Goal: Task Accomplishment & Management: Complete application form

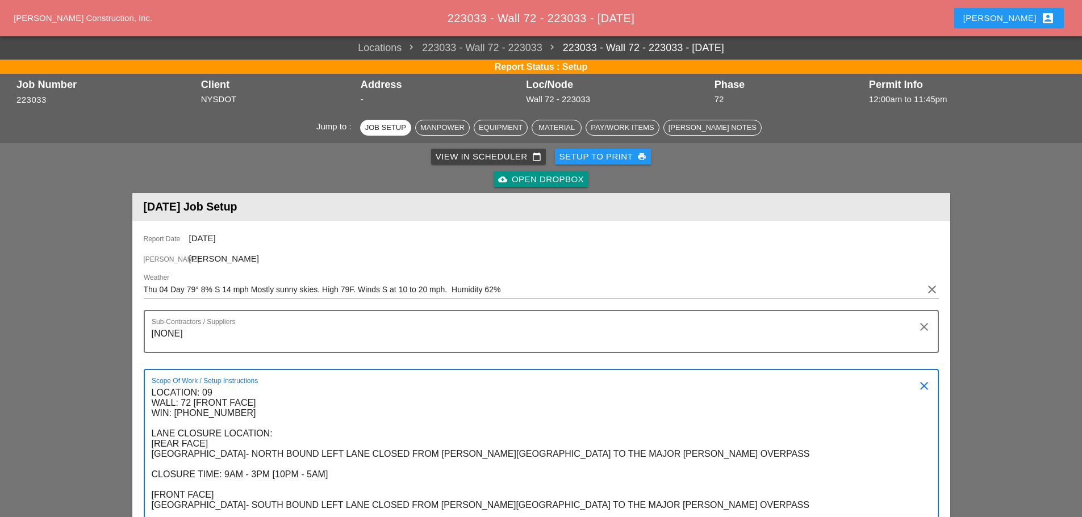
scroll to position [114, 0]
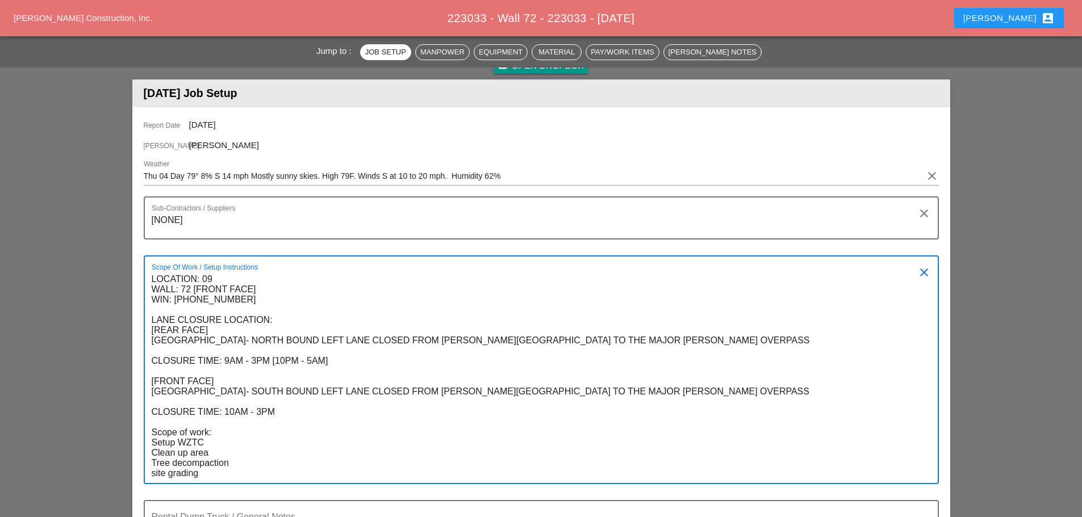
click at [361, 274] on textarea "LOCATION: 09 WALL: 72 [FRONT FACE] WIN: [PHONE_NUMBER] LANE CLOSURE LOCATION: […" at bounding box center [537, 376] width 770 height 213
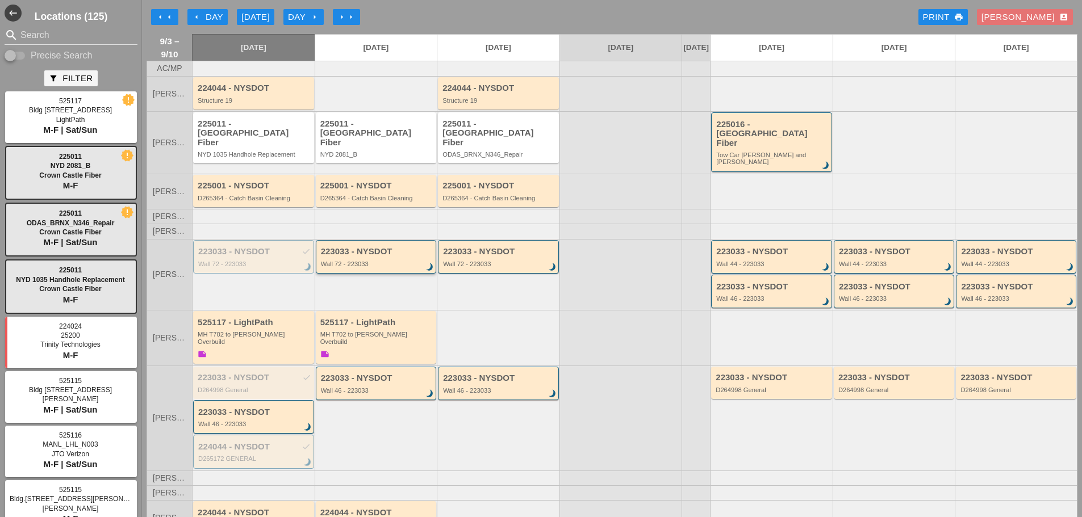
click at [338, 249] on div "223033 - NYSDOT Wall 72 - 223033 brightness_3" at bounding box center [377, 257] width 112 height 20
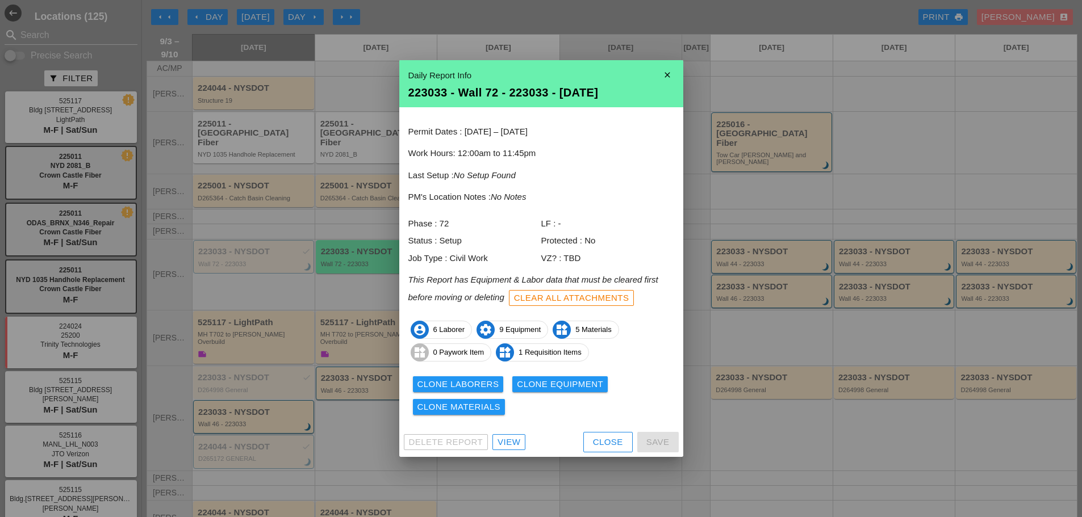
click at [601, 443] on div "Close" at bounding box center [608, 442] width 30 height 13
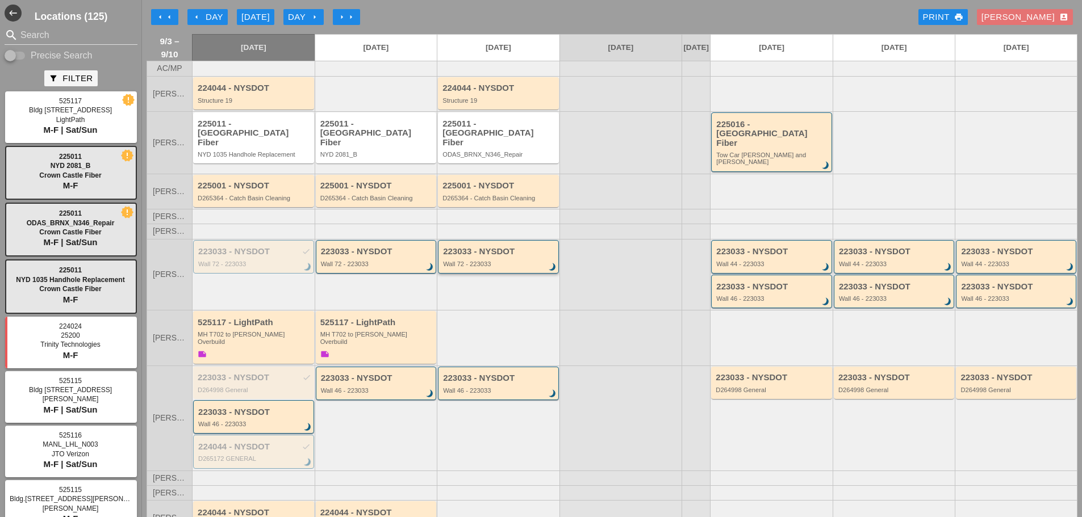
click at [479, 261] on div "Wall 72 - 223033" at bounding box center [499, 264] width 112 height 7
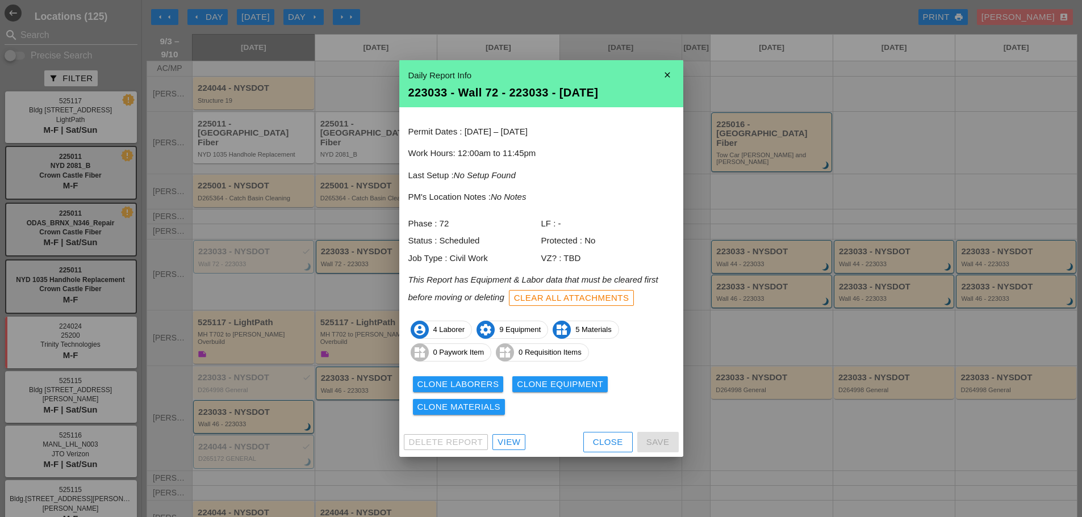
click at [614, 441] on div "Close" at bounding box center [608, 442] width 30 height 13
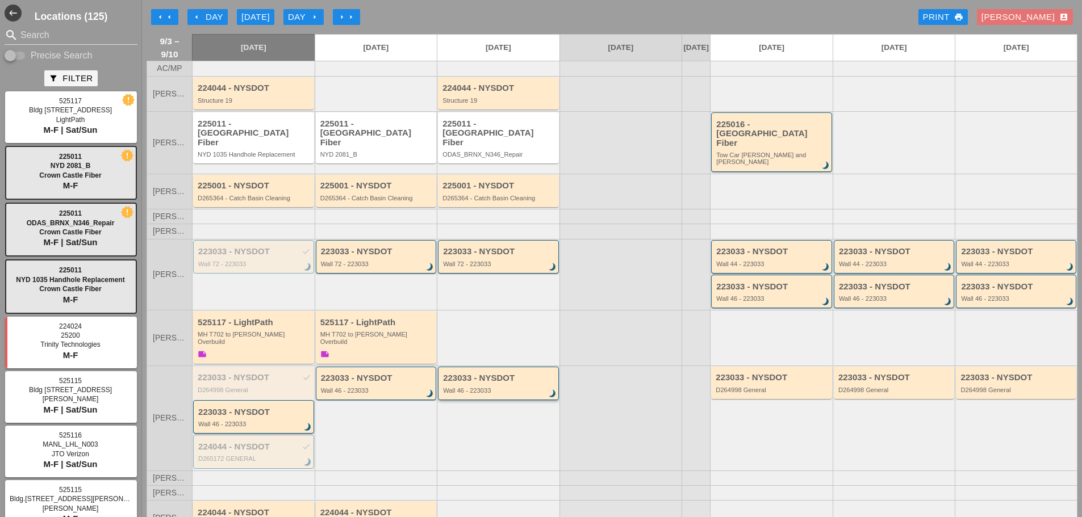
click at [453, 374] on div "223033 - NYSDOT Wall 46 - 223033 brightness_3" at bounding box center [499, 384] width 112 height 20
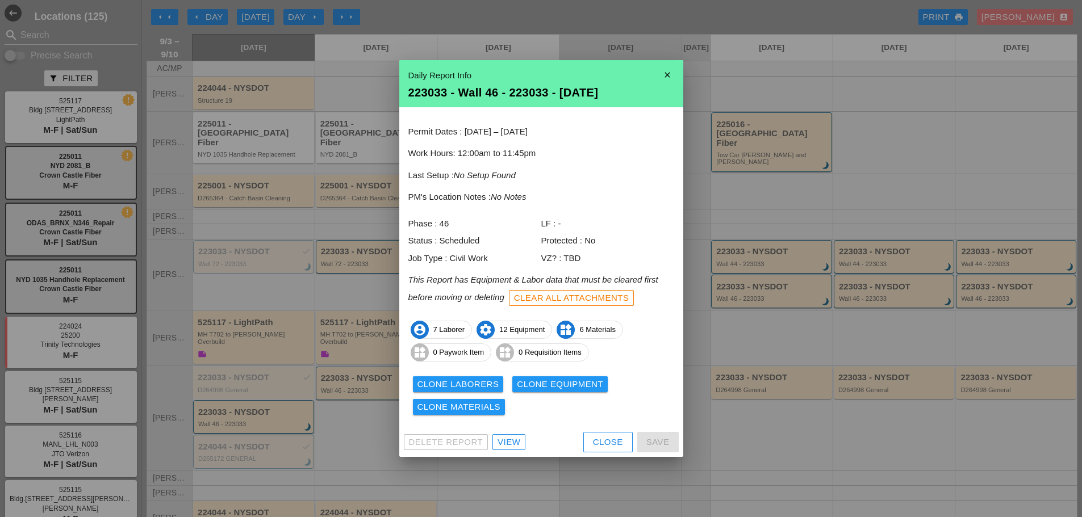
click at [598, 444] on div "Close" at bounding box center [608, 442] width 30 height 13
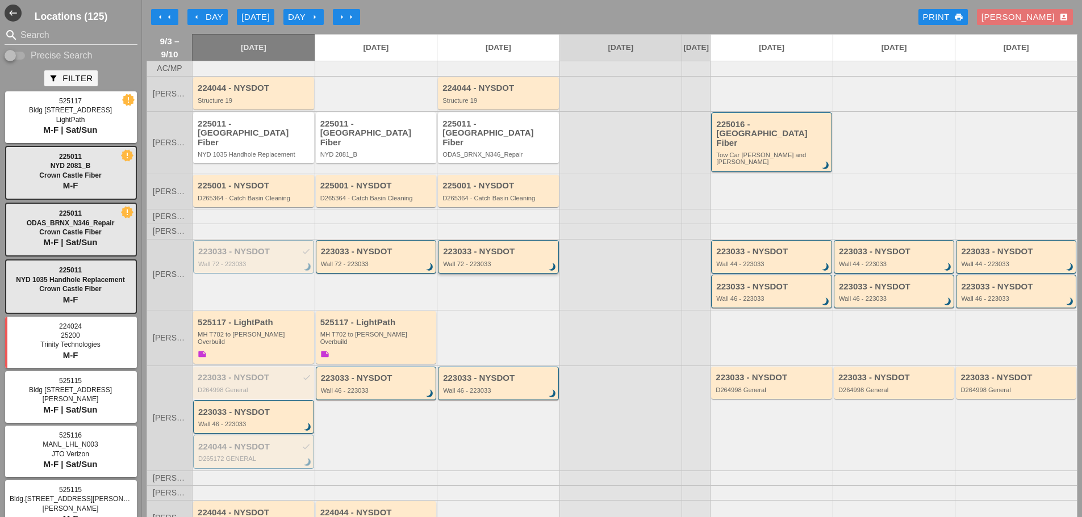
click at [463, 247] on div "223033 - NYSDOT" at bounding box center [499, 252] width 112 height 10
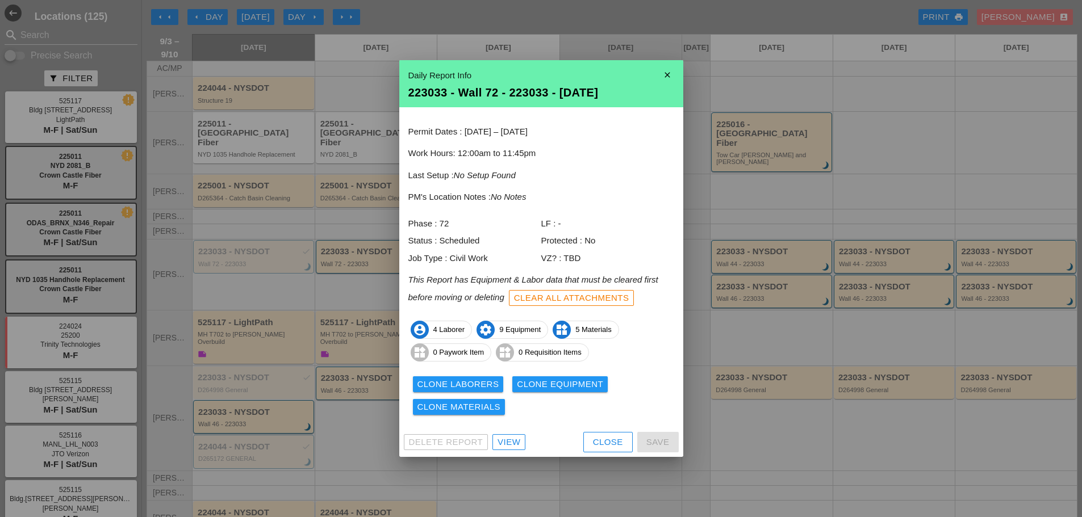
click at [607, 445] on div "Close" at bounding box center [608, 442] width 30 height 13
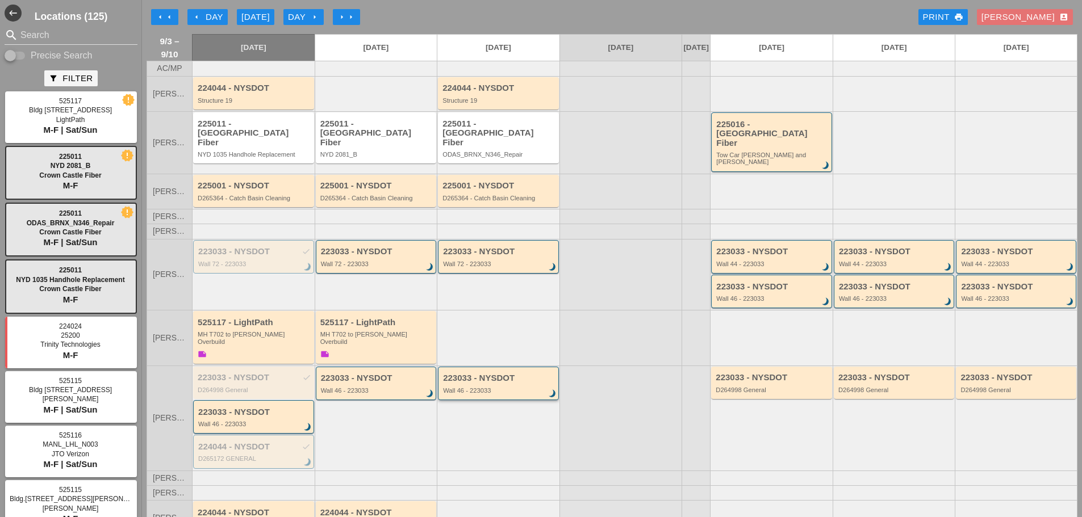
click at [499, 374] on div "223033 - NYSDOT" at bounding box center [499, 379] width 112 height 10
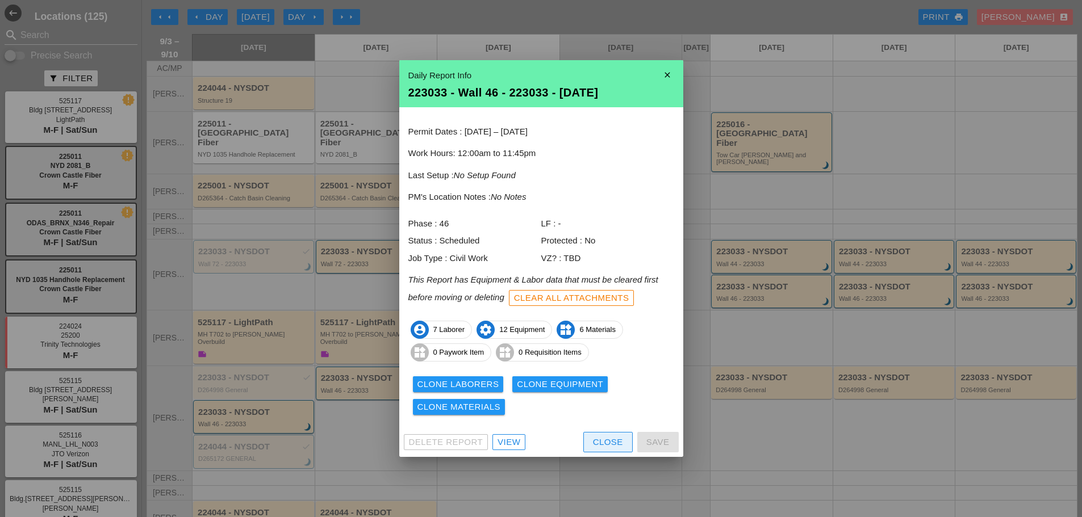
click at [595, 437] on div "Close" at bounding box center [608, 442] width 30 height 13
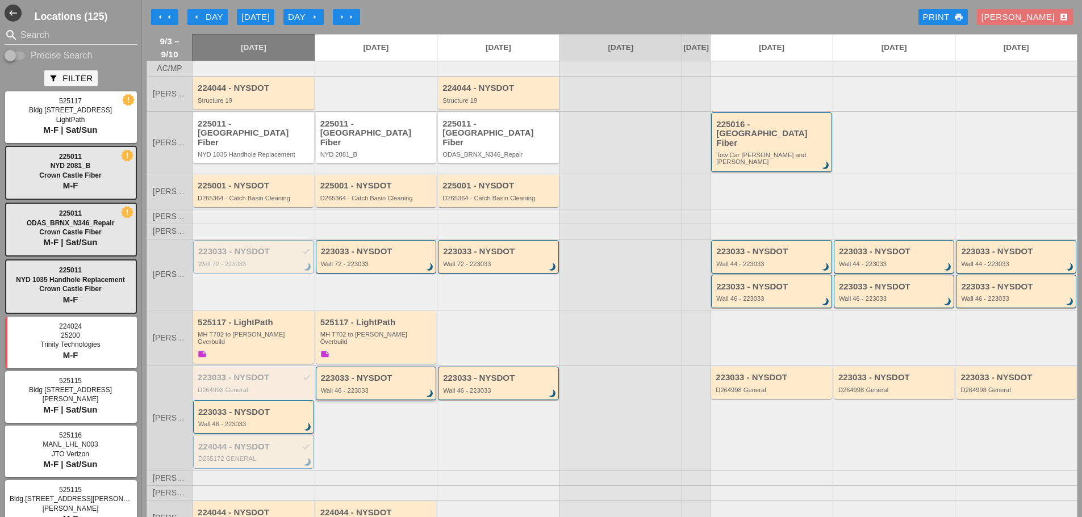
click at [383, 387] on div "Wall 46 - 223033" at bounding box center [377, 390] width 112 height 7
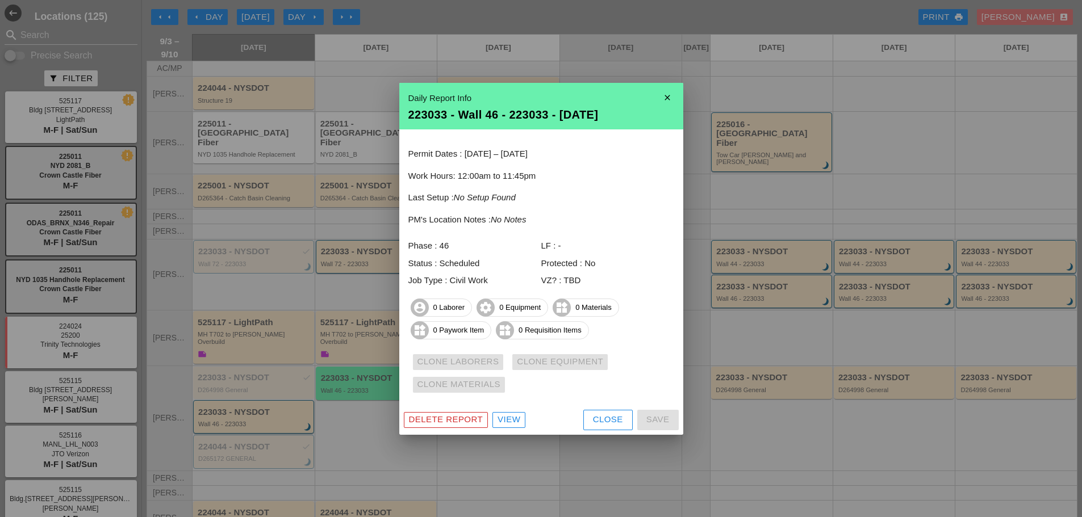
click at [754, 319] on div at bounding box center [541, 258] width 1082 height 517
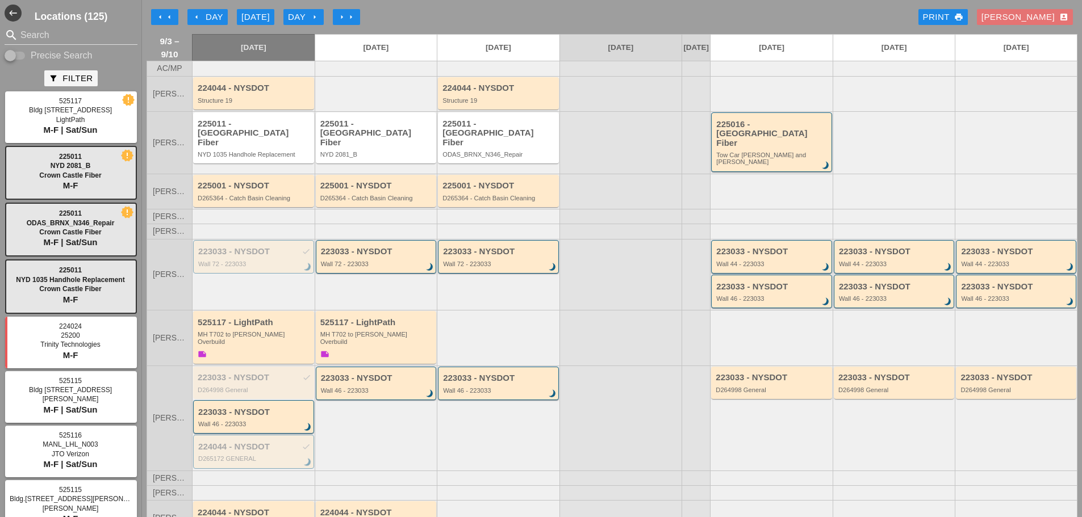
click at [312, 17] on icon "arrow_right" at bounding box center [314, 16] width 9 height 9
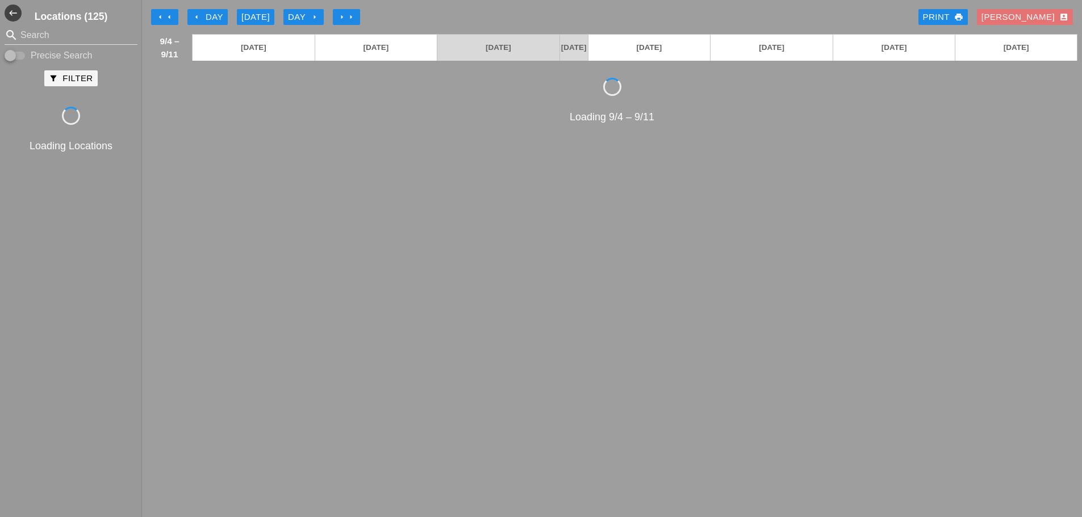
click at [312, 16] on icon "arrow_right" at bounding box center [314, 16] width 9 height 9
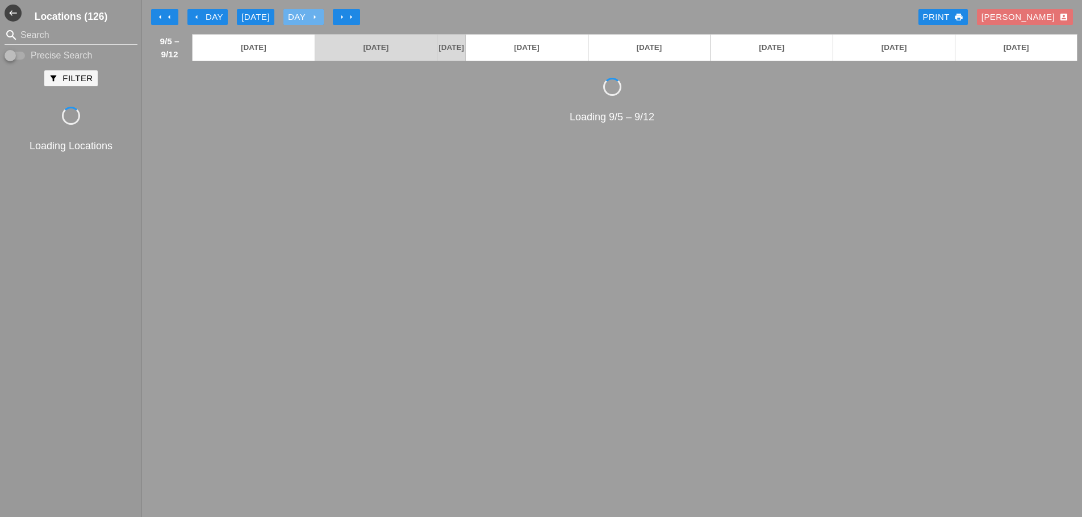
click at [312, 16] on icon "arrow_right" at bounding box center [314, 16] width 9 height 9
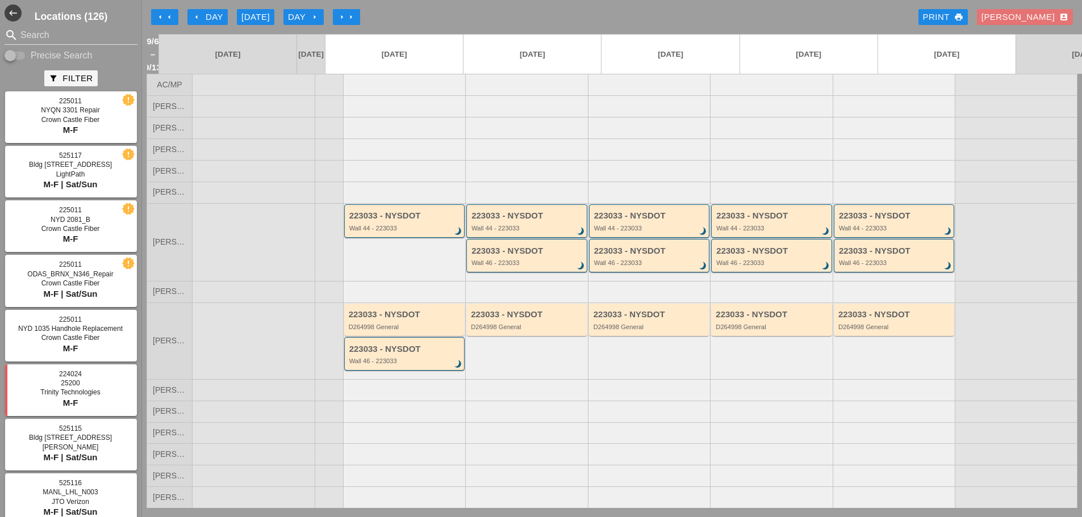
click at [227, 14] on button "arrow_left Day" at bounding box center [207, 17] width 40 height 16
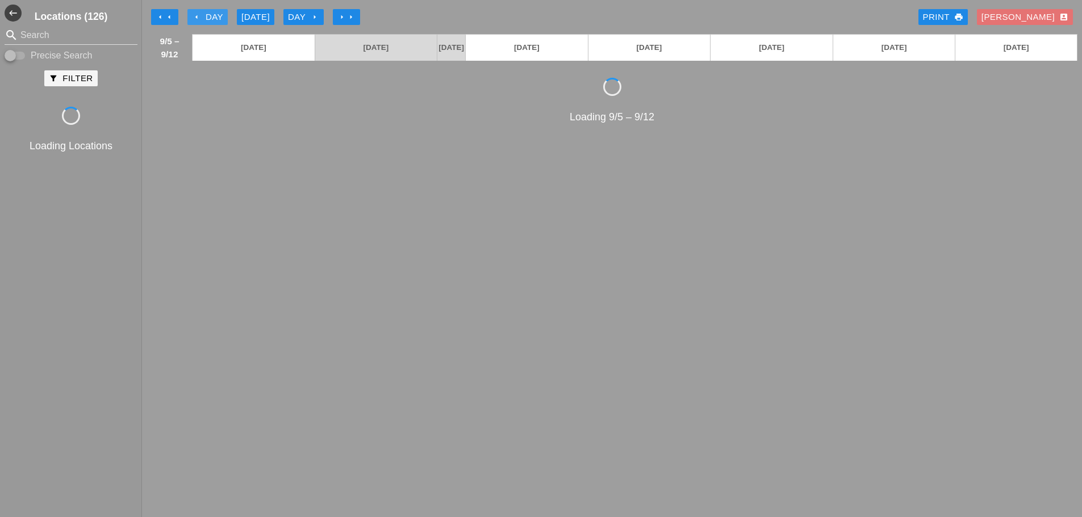
click at [226, 14] on button "arrow_left Day" at bounding box center [207, 17] width 40 height 16
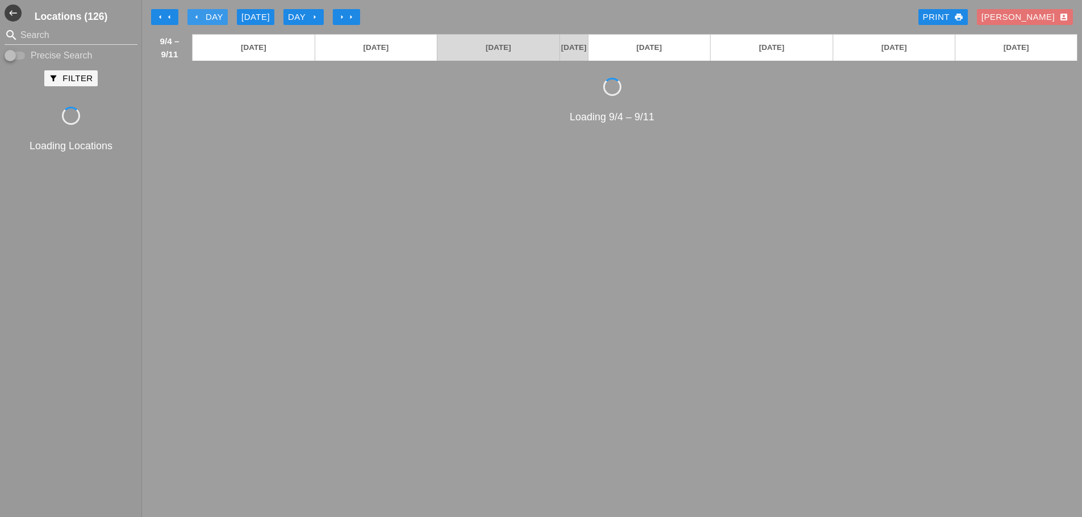
click at [226, 14] on button "arrow_left Day" at bounding box center [207, 17] width 40 height 16
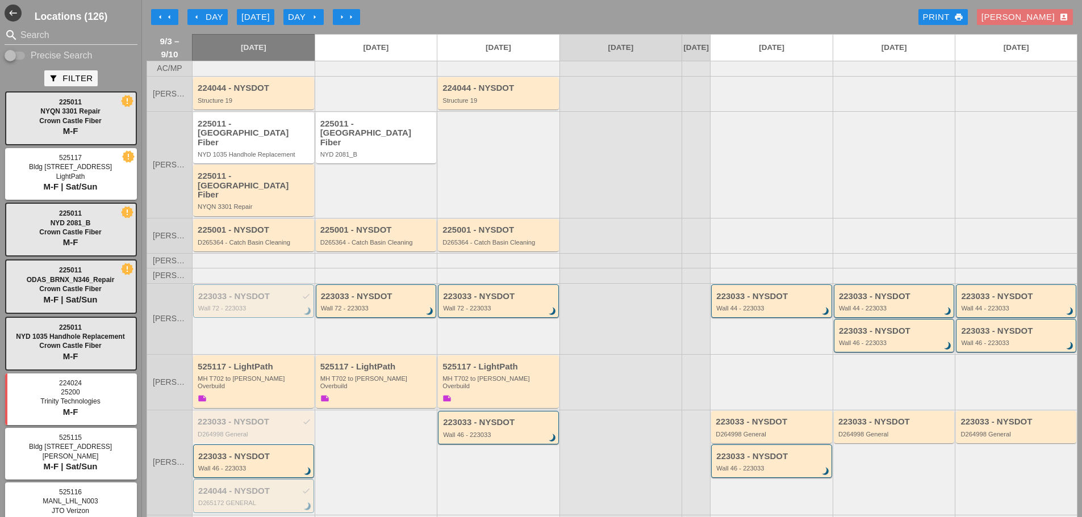
click at [219, 18] on div "arrow_left Day" at bounding box center [207, 17] width 31 height 13
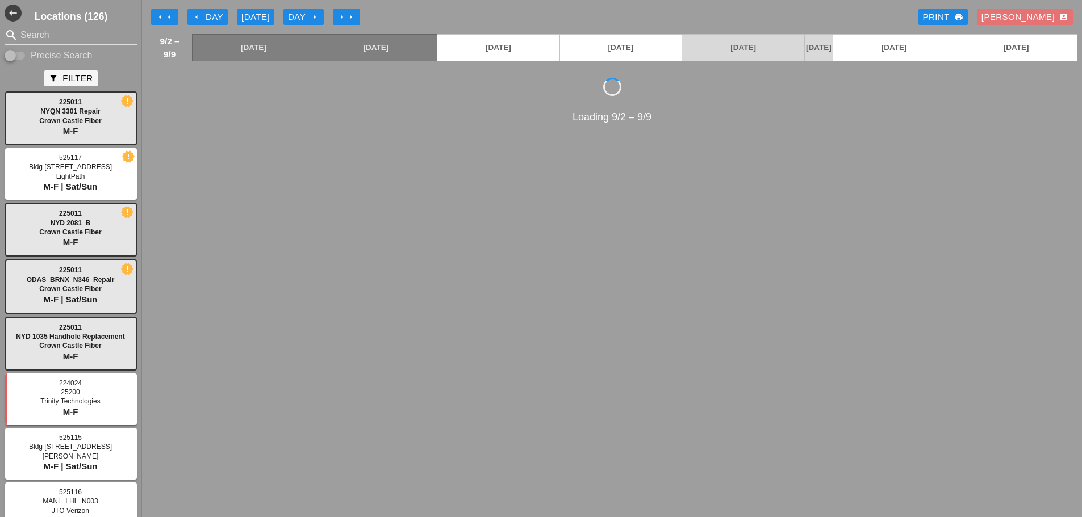
click at [317, 12] on div "Day arrow_right" at bounding box center [303, 17] width 31 height 13
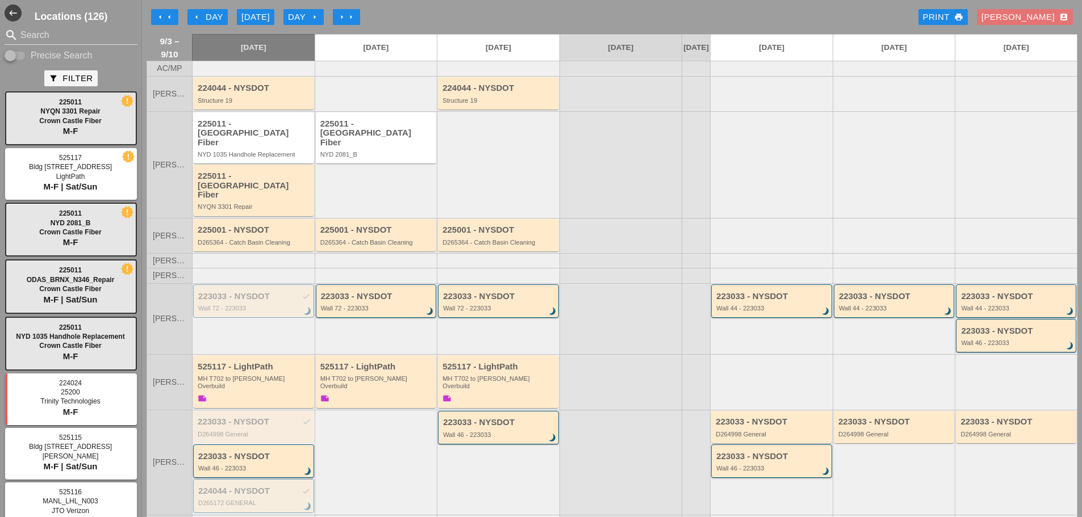
scroll to position [114, 0]
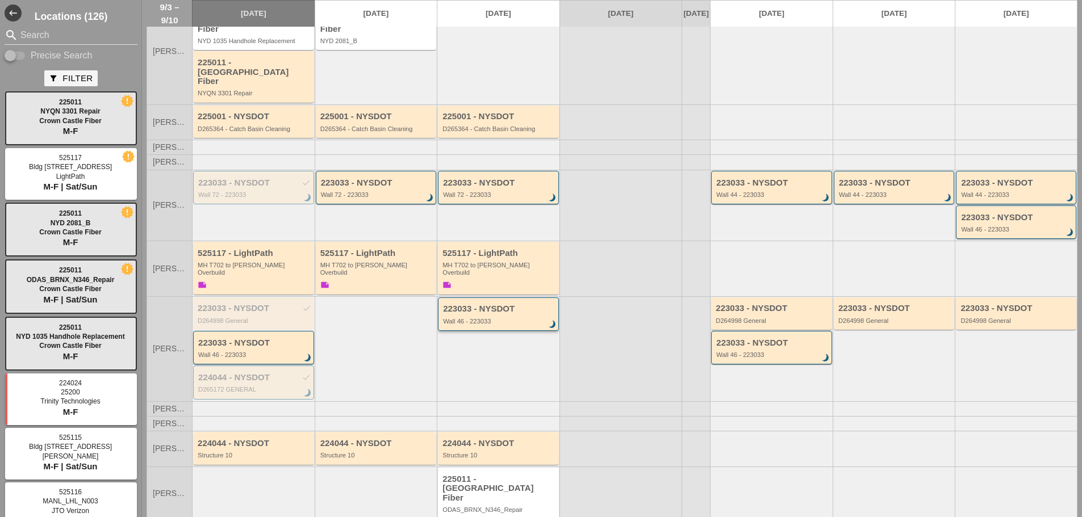
click at [490, 304] on div "223033 - NYSDOT" at bounding box center [499, 309] width 112 height 10
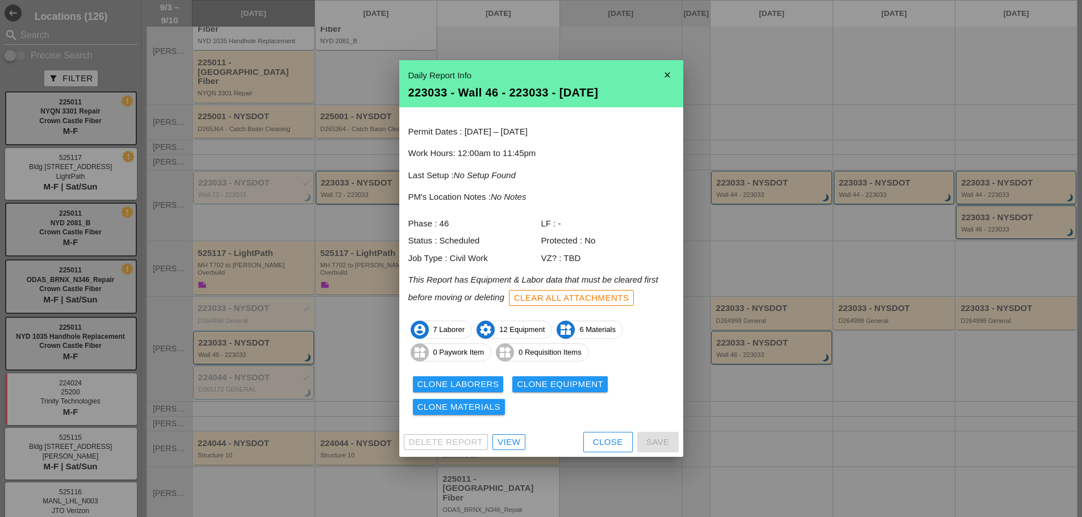
click at [618, 443] on div "Close" at bounding box center [608, 442] width 30 height 13
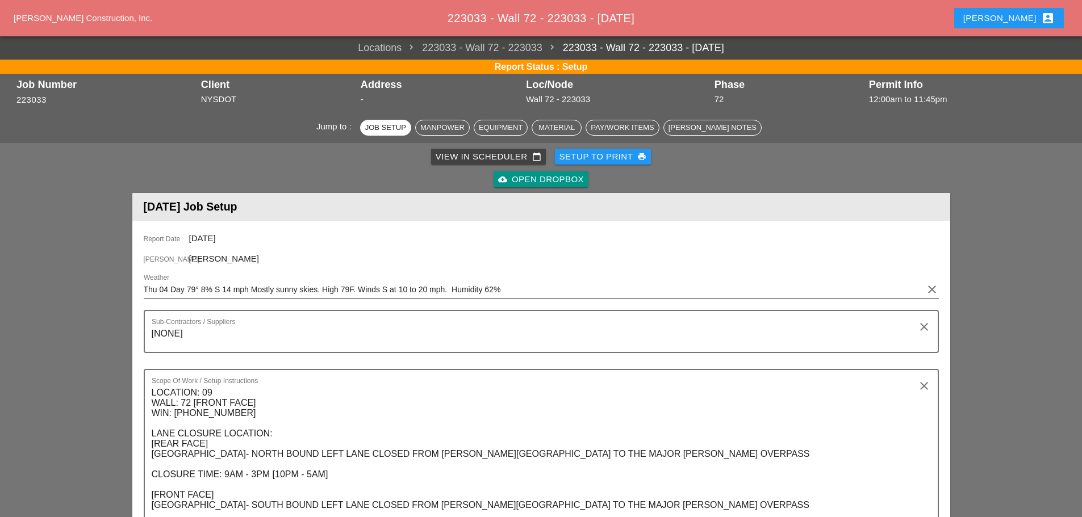
click at [201, 291] on input "Thu 04 Day 79° 8% S 14 mph Mostly sunny skies. High 79F. Winds S at 10 to 20 mp…" at bounding box center [533, 290] width 779 height 18
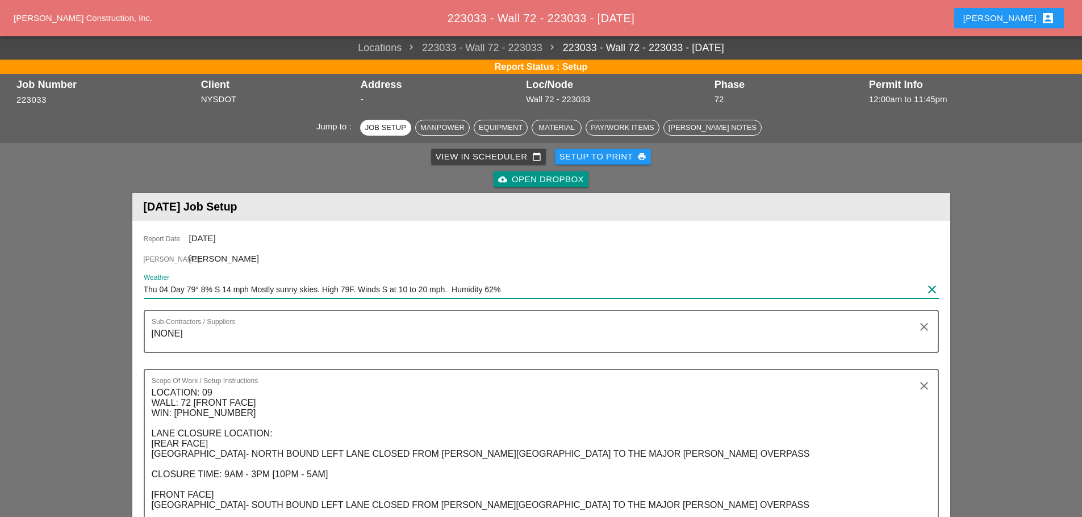
click at [201, 291] on input "Thu 04 Day 79° 8% S 14 mph Mostly sunny skies. High 79F. Winds S at 10 to 20 mp…" at bounding box center [533, 290] width 779 height 18
paste input "Night 69° 15% SSW 10 mph Clear skies with a few passing clouds. Low 69F. Winds …"
type input "Thu 04 Day 79° 8% S 14 mph Mostly sunny skies. High 79F. Winds S at 10 to 20 mp…"
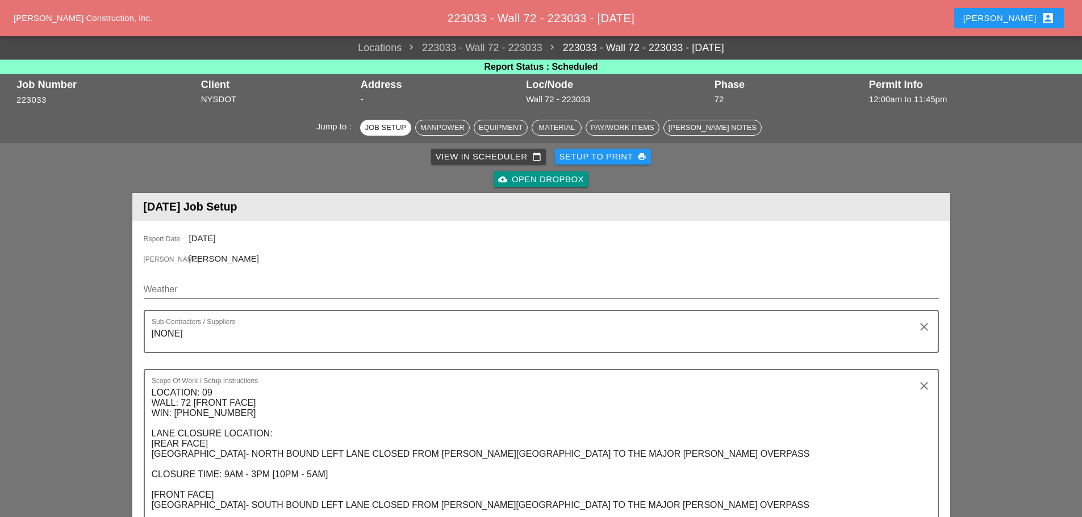
click at [219, 288] on input "Weather" at bounding box center [533, 290] width 779 height 18
paste input "Night 69° 15% SSW 10 mph Clear skies with a few passing clouds. Low 69F. Winds …"
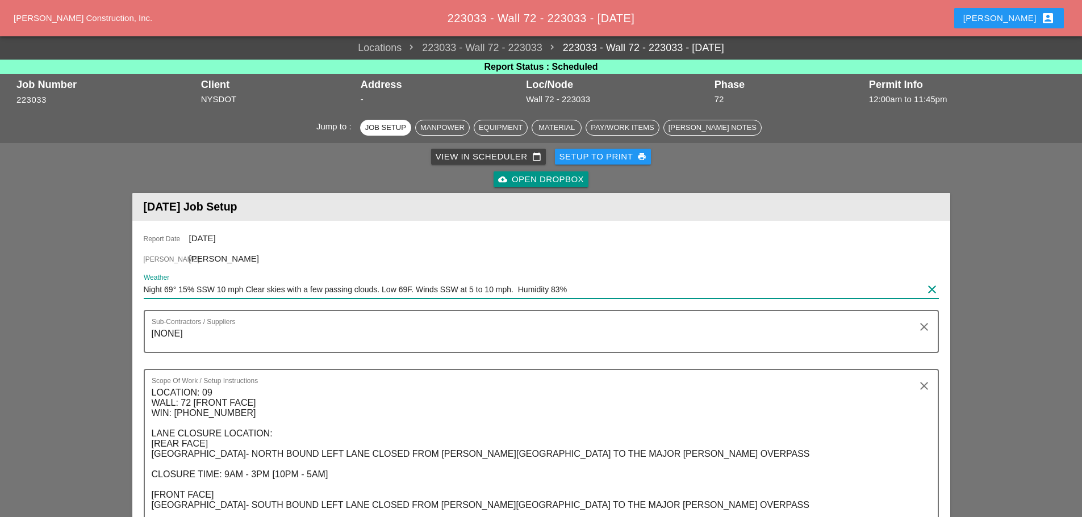
click at [225, 294] on input "Night 69° 15% SSW 10 mph Clear skies with a few passing clouds. Low 69F. Winds …" at bounding box center [533, 290] width 779 height 18
paste input "Fri 05 Day 84° 9% SSW 12 mph Partly cloudy skies. High 84F. Winds SSW at 10 to …"
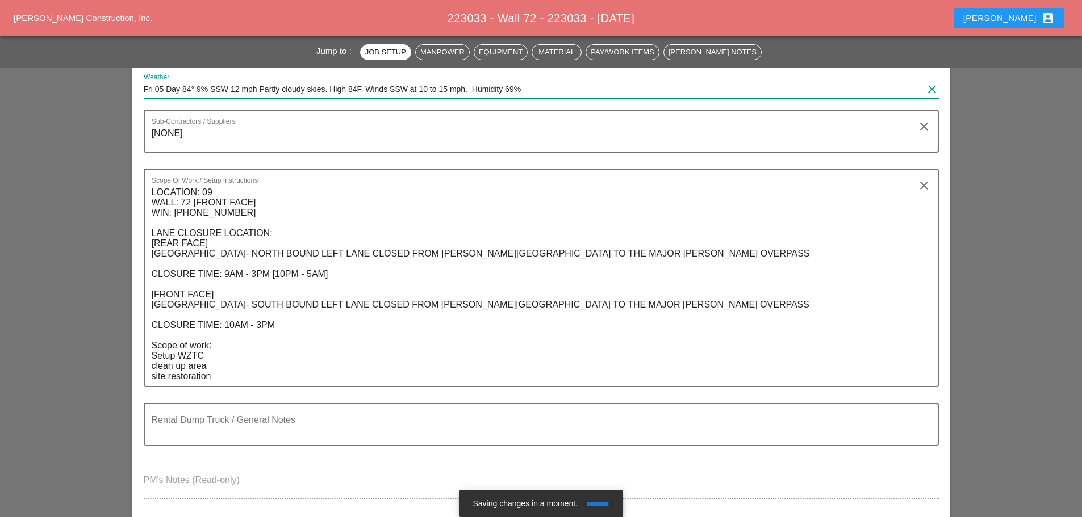
scroll to position [227, 0]
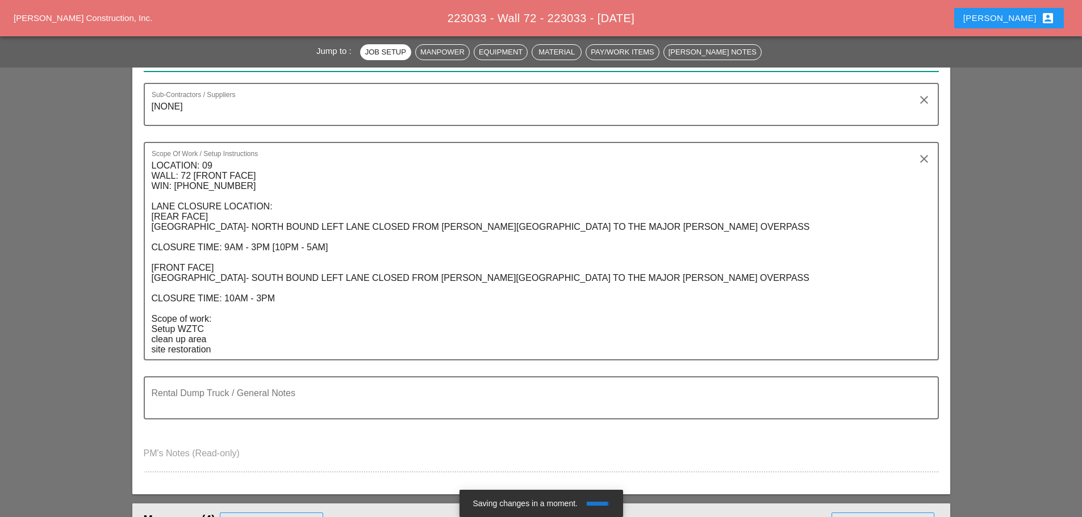
type input "Fri 05 Day 84° 9% SSW 12 mph Partly cloudy skies. High 84F. Winds SSW at 10 to …"
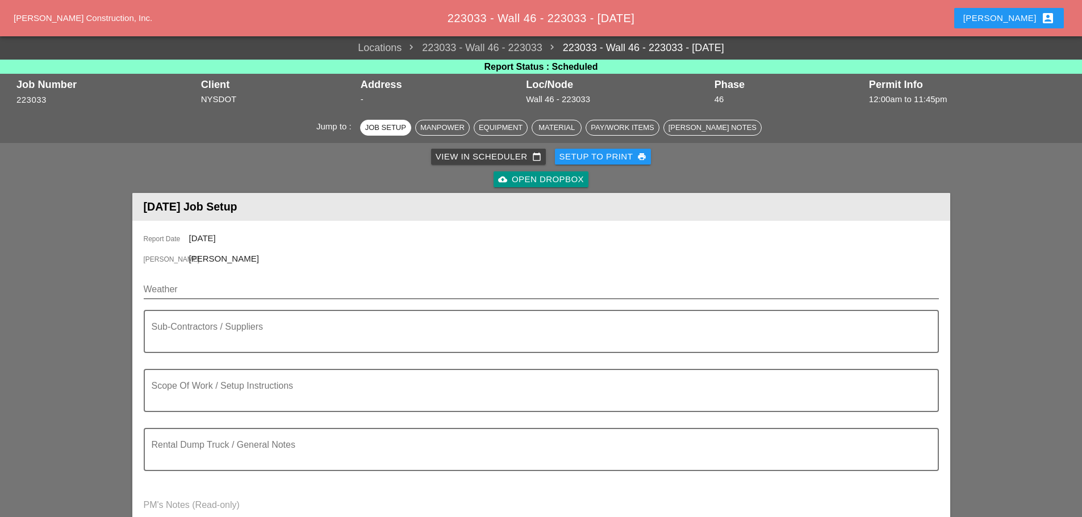
click at [245, 283] on input "Weather" at bounding box center [533, 290] width 779 height 18
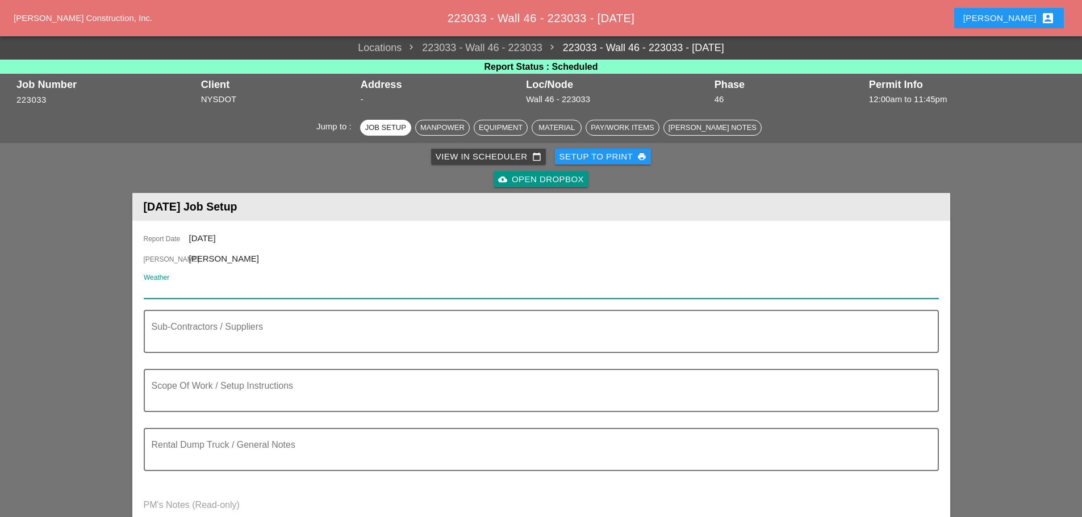
paste input "Night 69° 15% SSW 10 mph Clear skies with a few passing clouds. Low 69F. Winds …"
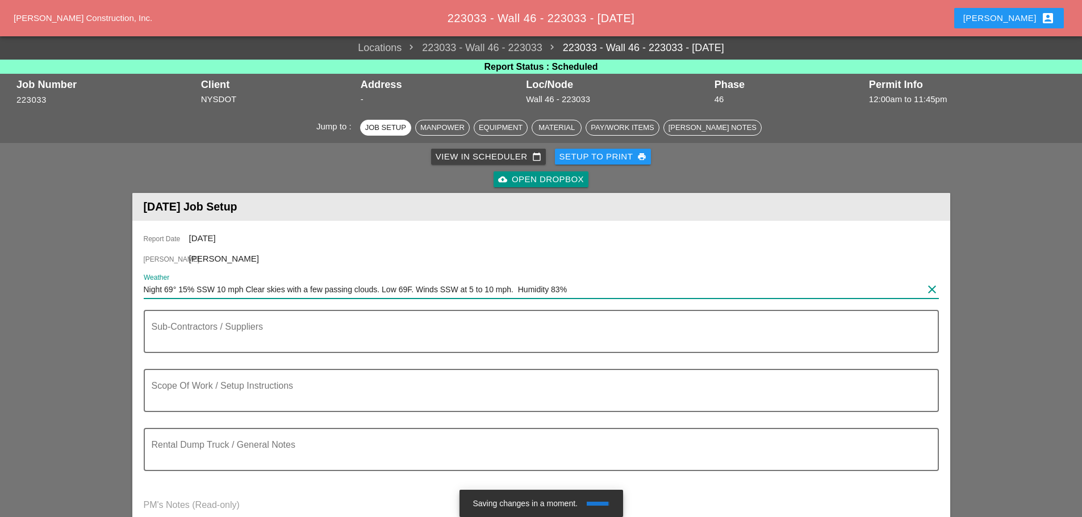
type input "Night 69° 15% SSW 10 mph Clear skies with a few passing clouds. Low 69F. Winds …"
click at [245, 372] on div "Scope Of Work / Setup Instructions" at bounding box center [537, 390] width 770 height 41
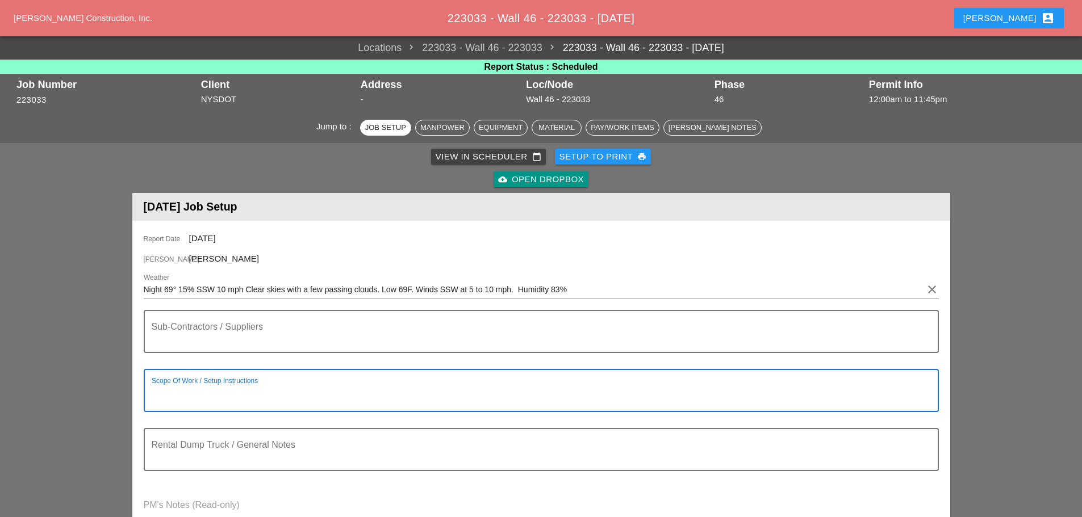
paste textarea "LOCATION: 04 WALL: 46 WIN: [PHONE_NUMBER] LANE CLOSURE LOCATION: [FRONT FACE] […"
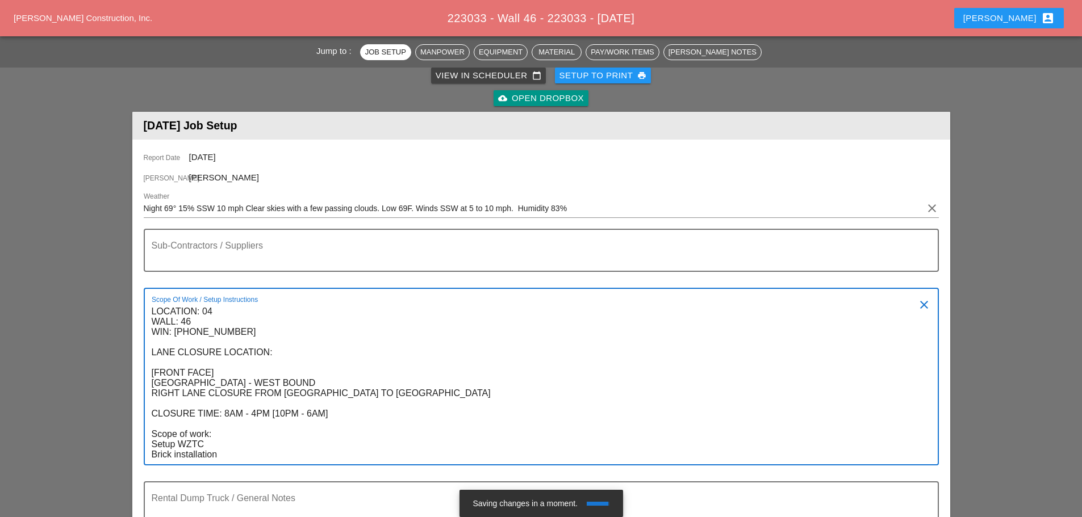
scroll to position [137, 0]
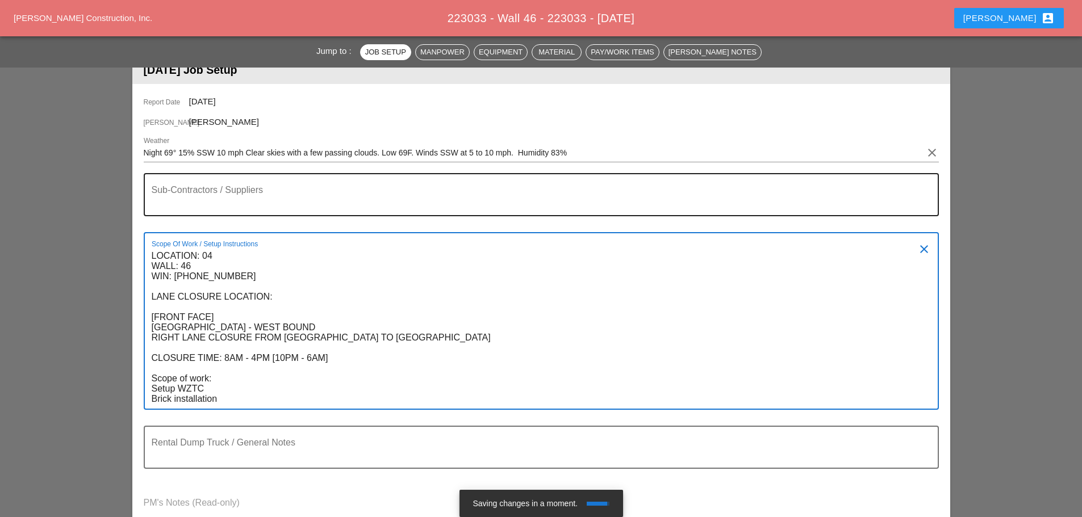
type textarea "LOCATION: 04 WALL: 46 WIN: [PHONE_NUMBER] LANE CLOSURE LOCATION: [FRONT FACE] […"
click at [187, 186] on div "Sub-Contractors / Suppliers" at bounding box center [537, 194] width 770 height 41
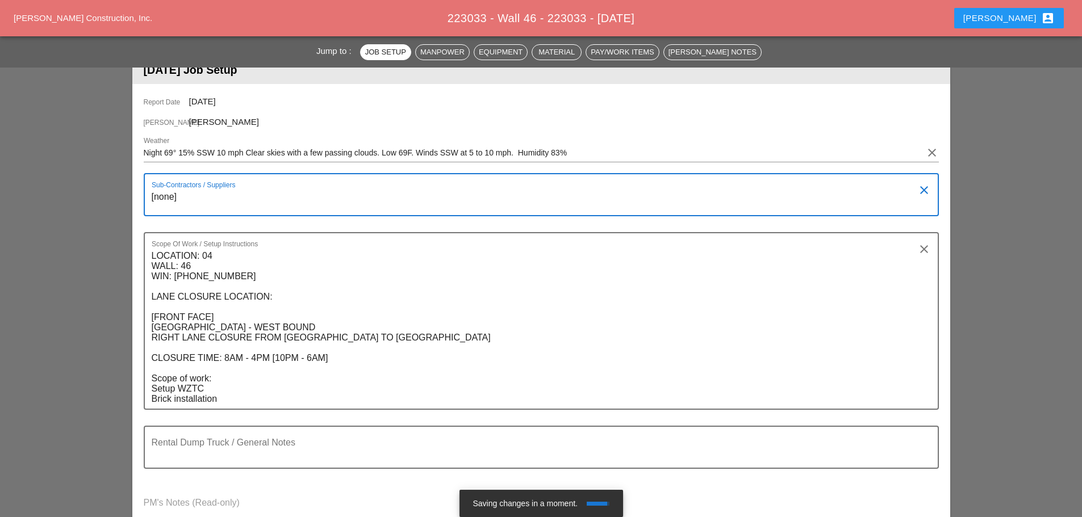
type textarea "[none]"
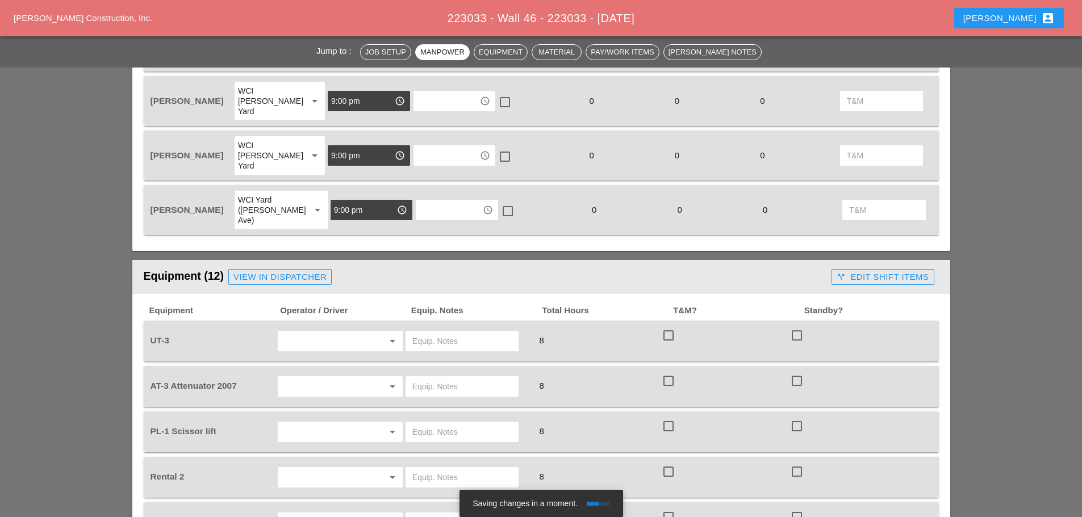
scroll to position [989, 0]
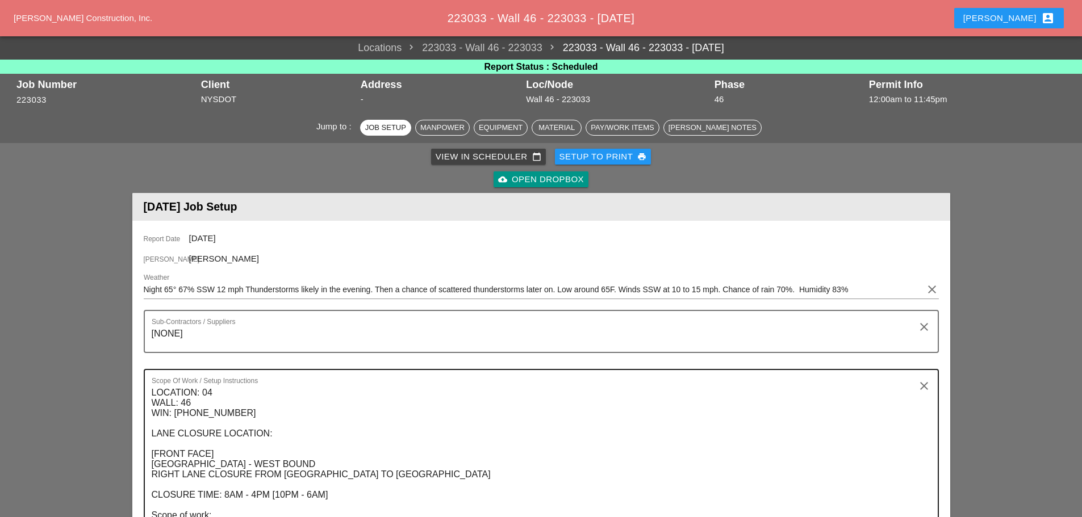
scroll to position [170, 0]
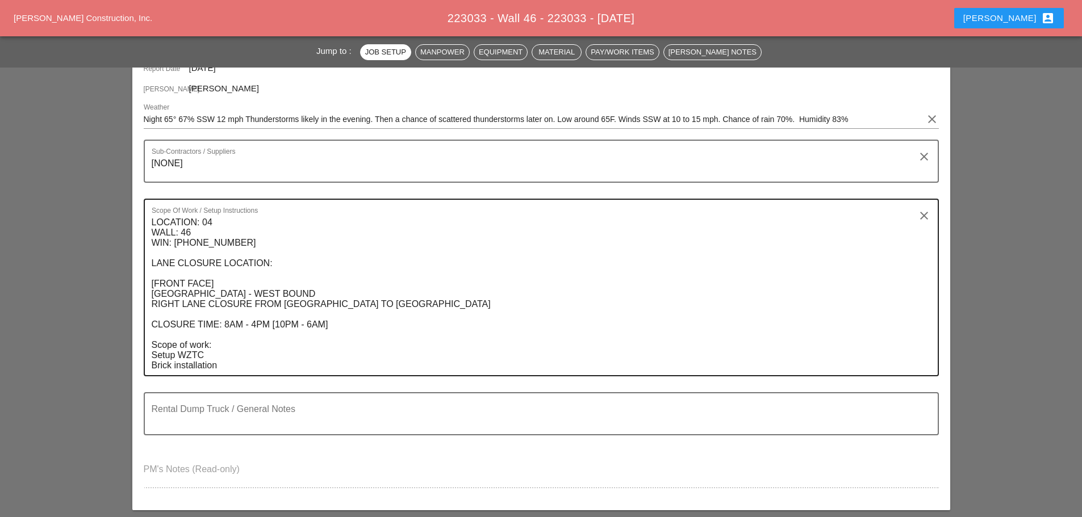
click at [210, 309] on textarea "LOCATION: 04 WALL: 46 WIN: [PHONE_NUMBER] LANE CLOSURE LOCATION: [FRONT FACE] […" at bounding box center [537, 294] width 770 height 162
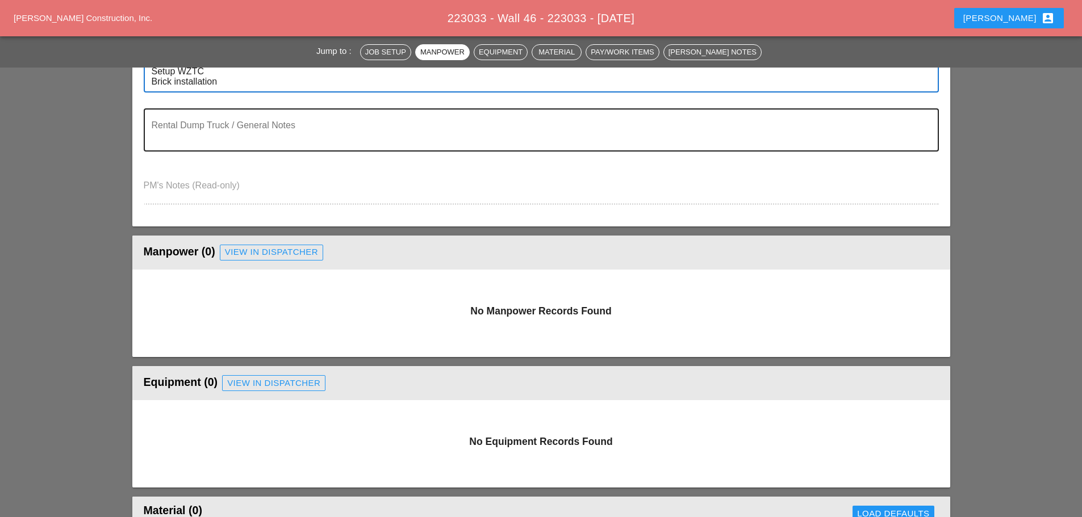
scroll to position [284, 0]
